Goal: Transaction & Acquisition: Purchase product/service

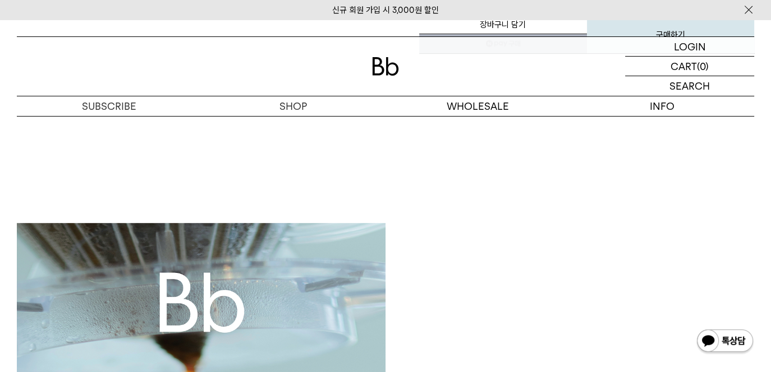
scroll to position [393, 0]
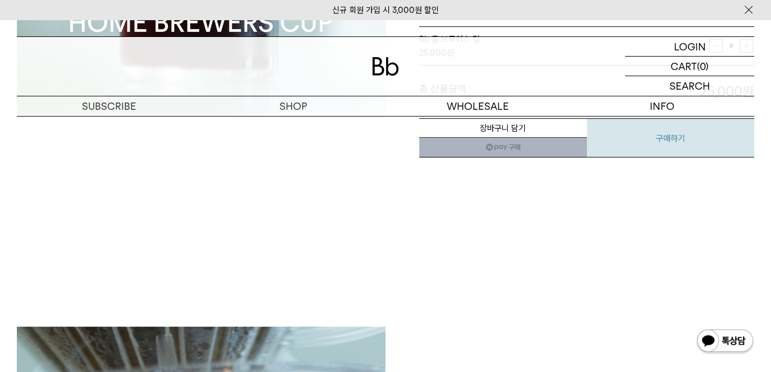
click at [679, 139] on button "구매하기" at bounding box center [671, 137] width 168 height 39
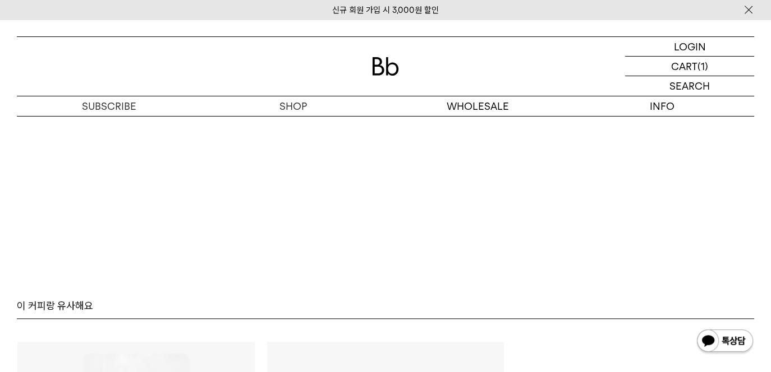
scroll to position [5777, 0]
